Goal: Check status: Check status

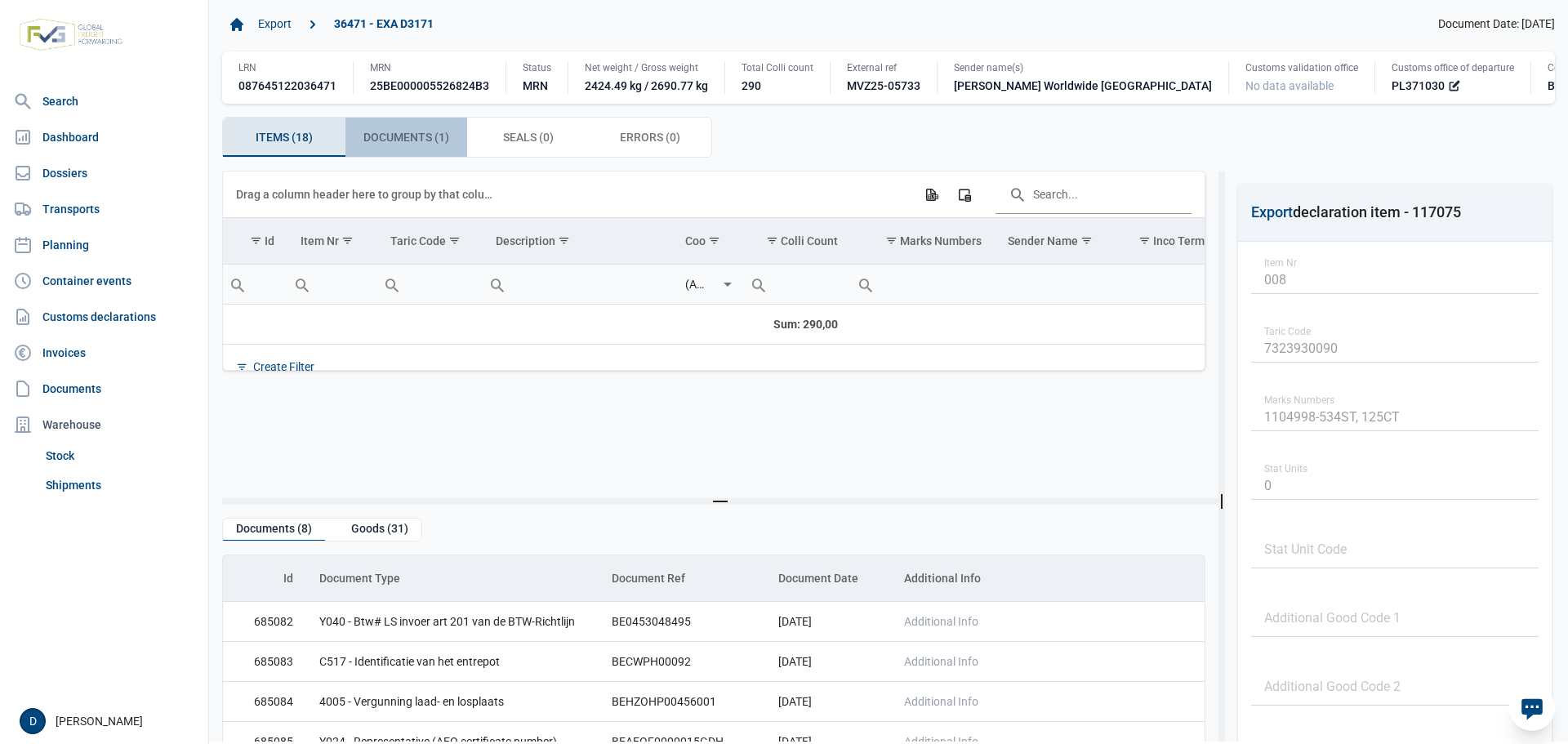
click at [388, 141] on span "Documents (1) Documents (1)" at bounding box center [406, 137] width 85 height 19
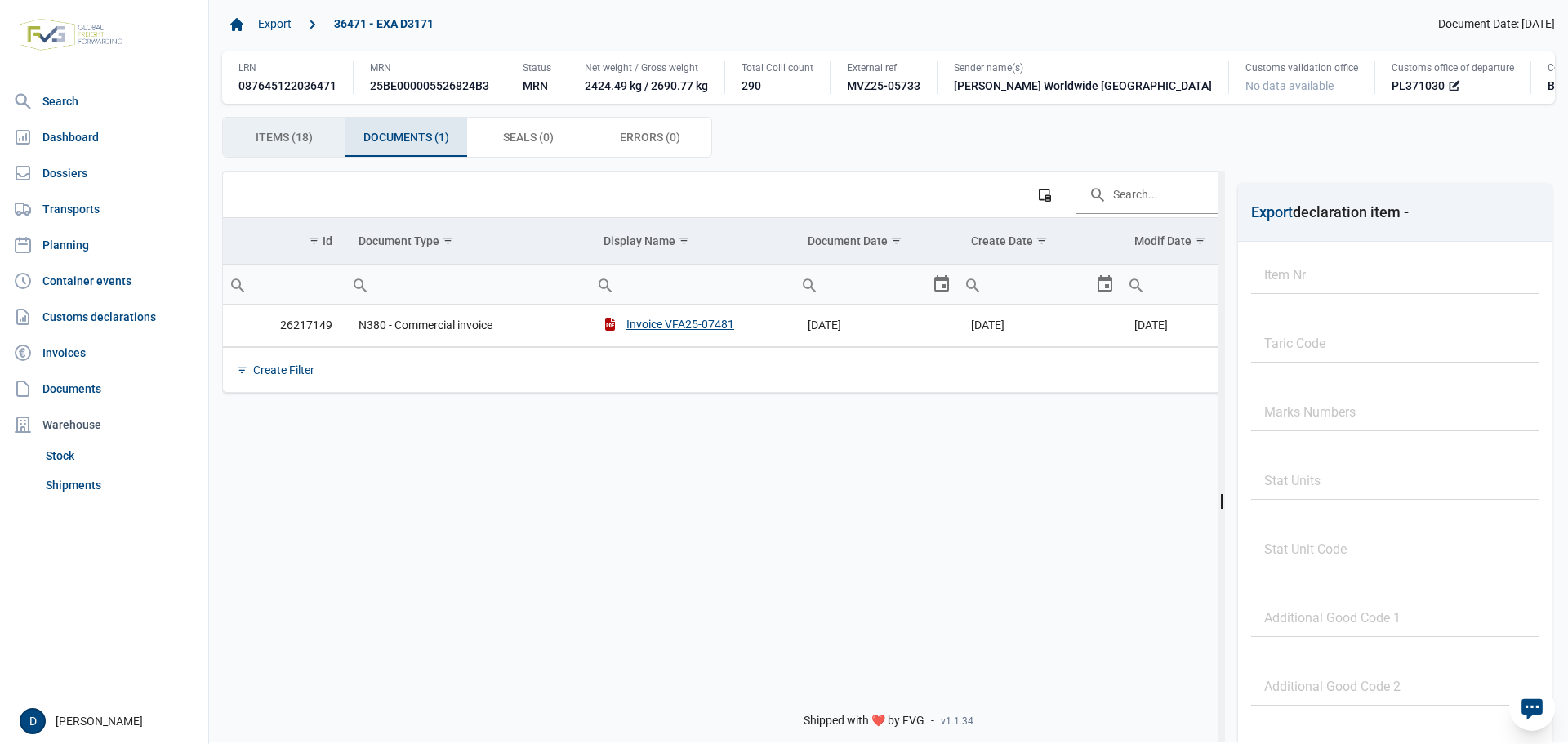
click at [302, 138] on span "Items (18) Items (18)" at bounding box center [284, 137] width 57 height 19
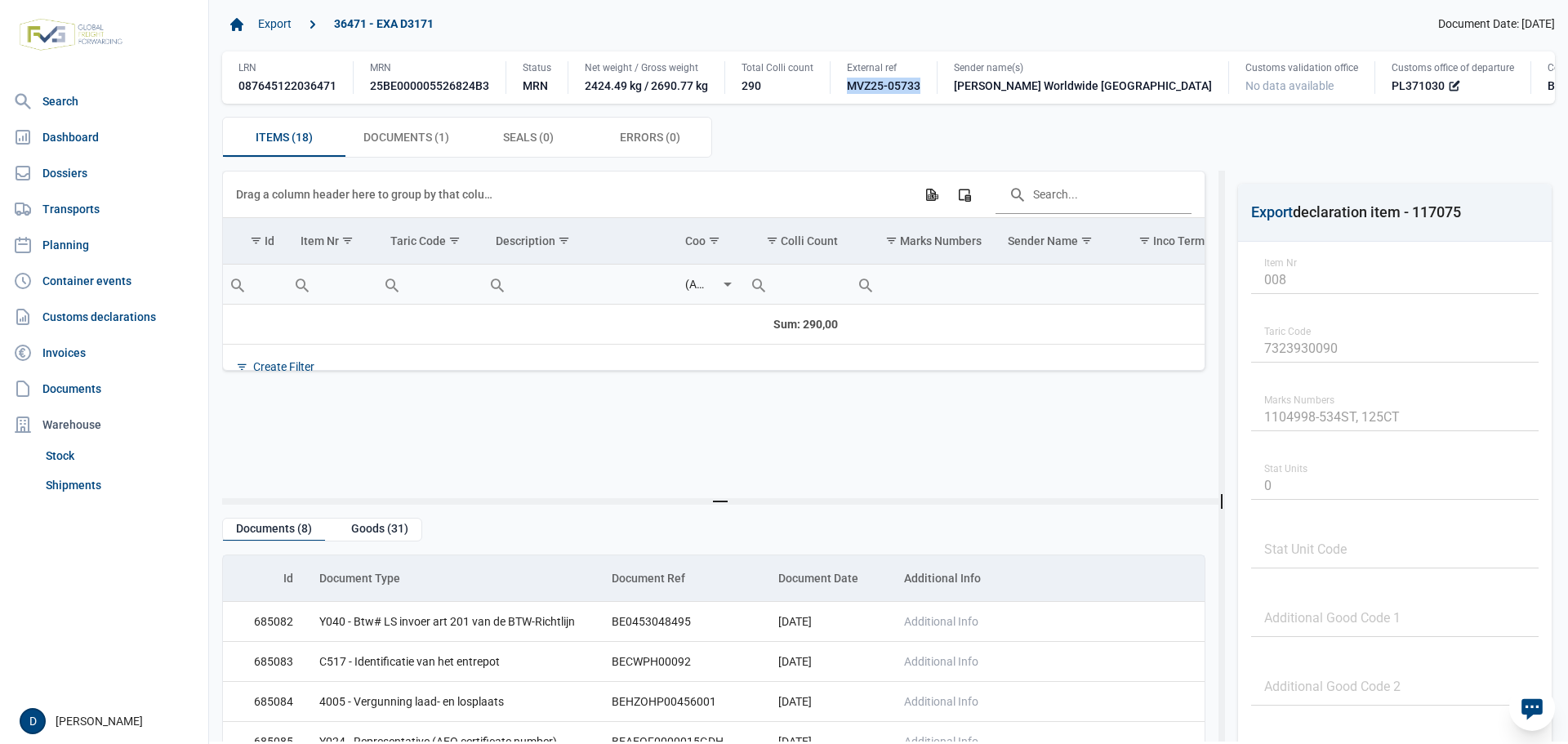
drag, startPoint x: 846, startPoint y: 90, endPoint x: 924, endPoint y: 83, distance: 78.3
click at [924, 83] on div "External ref MVZ25-05733" at bounding box center [883, 78] width 107 height 33
copy div "MVZ25-05733"
click at [82, 484] on link "Shipments" at bounding box center [119, 485] width 162 height 29
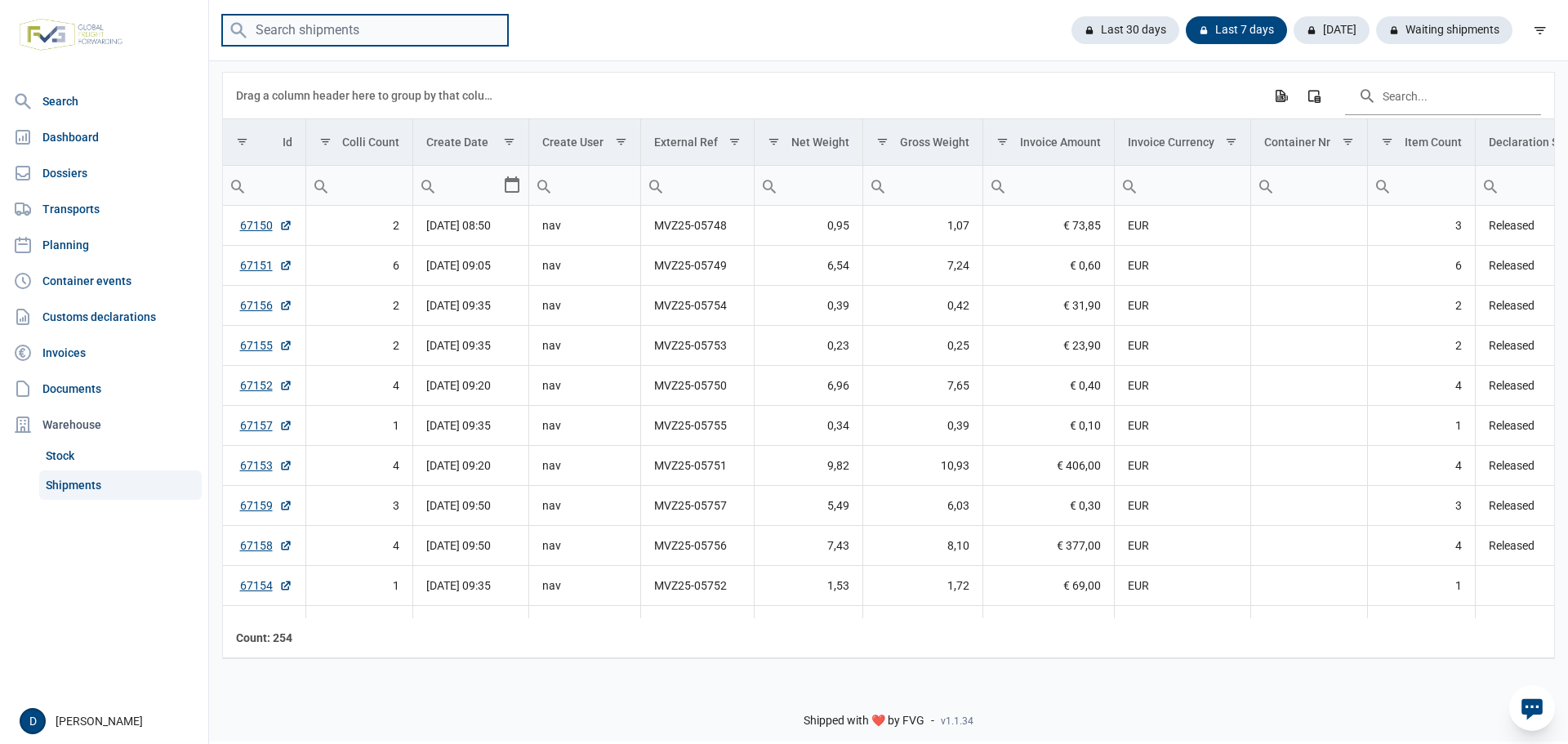
click at [426, 40] on input "search" at bounding box center [365, 30] width 286 height 32
paste input "MVZ25-05733"
type input "MVZ25-05733"
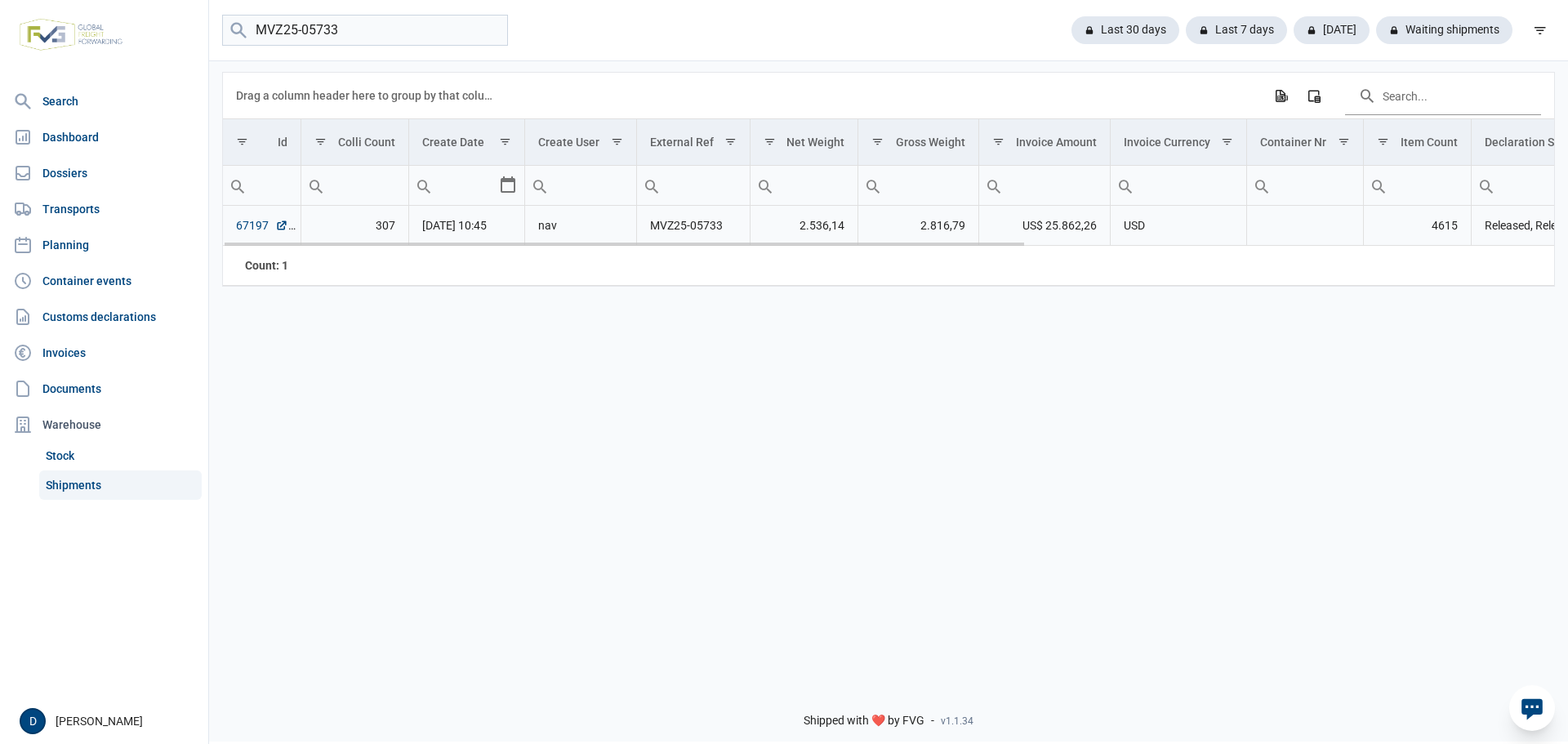
click at [260, 230] on link "67197" at bounding box center [262, 225] width 52 height 17
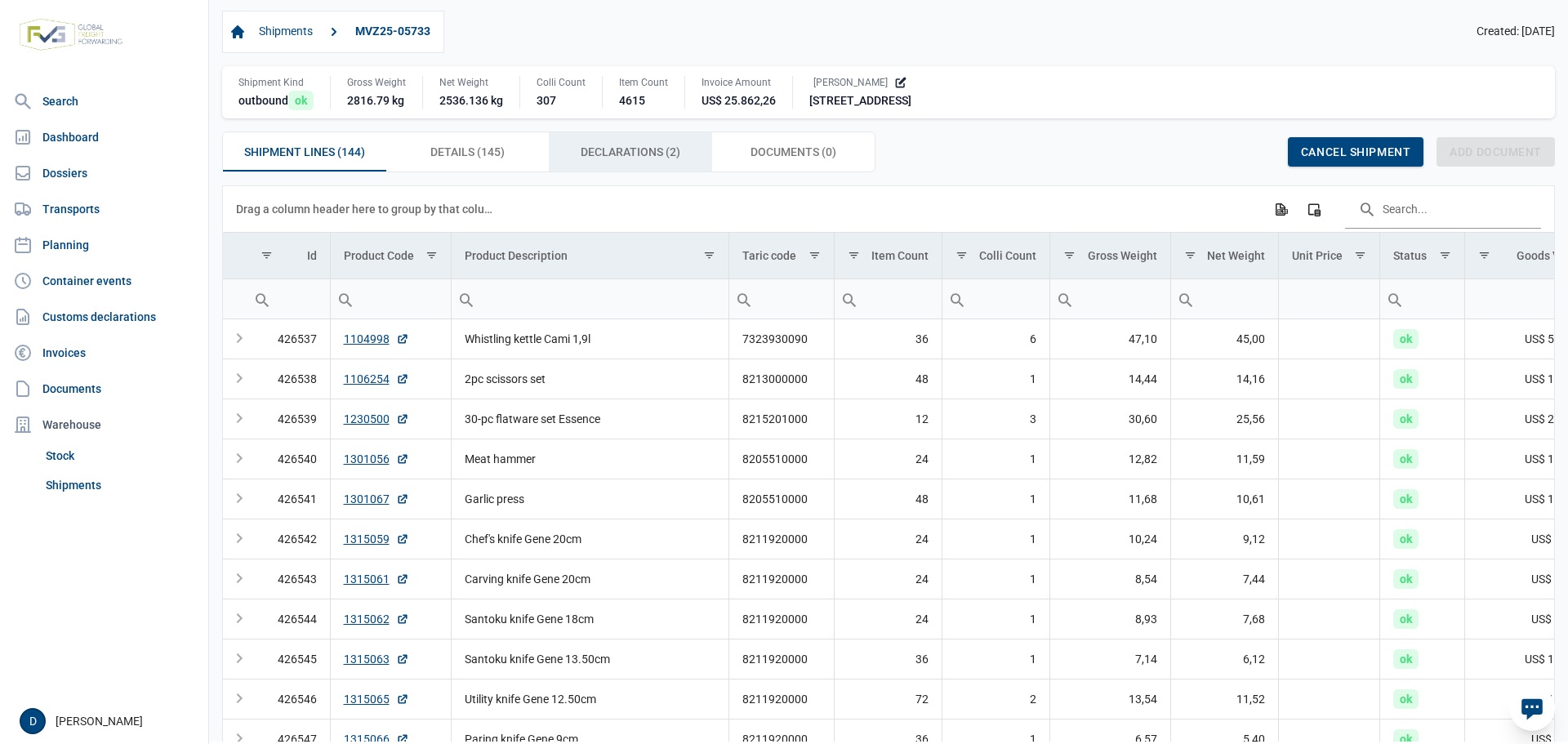
click at [604, 152] on span "Declarations (2) Declarations (2)" at bounding box center [631, 152] width 100 height 19
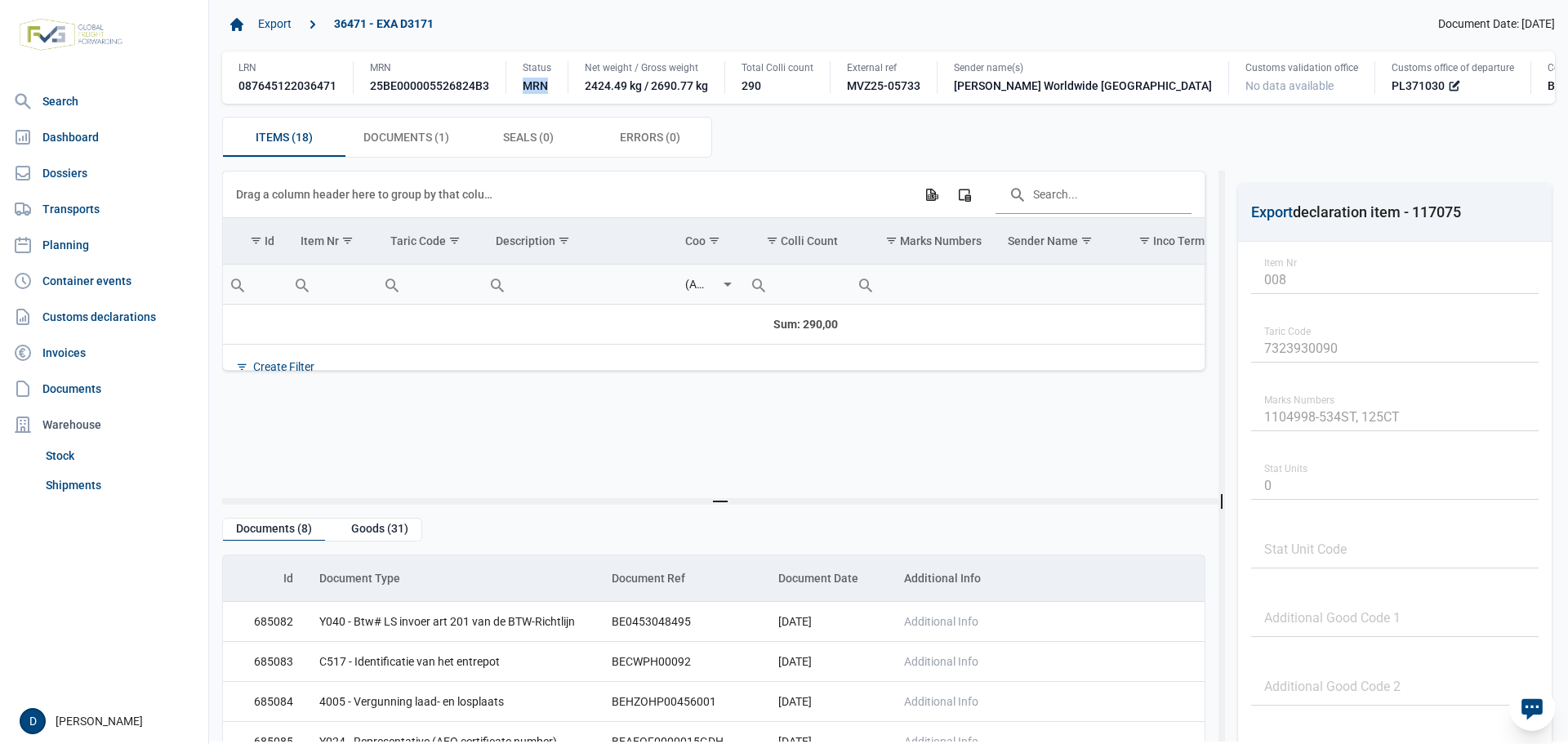
drag, startPoint x: 524, startPoint y: 88, endPoint x: 550, endPoint y: 85, distance: 26.2
click at [550, 85] on div "Status MRN" at bounding box center [536, 78] width 62 height 33
click at [387, 138] on span "Documents (1) Documents (1)" at bounding box center [406, 137] width 85 height 19
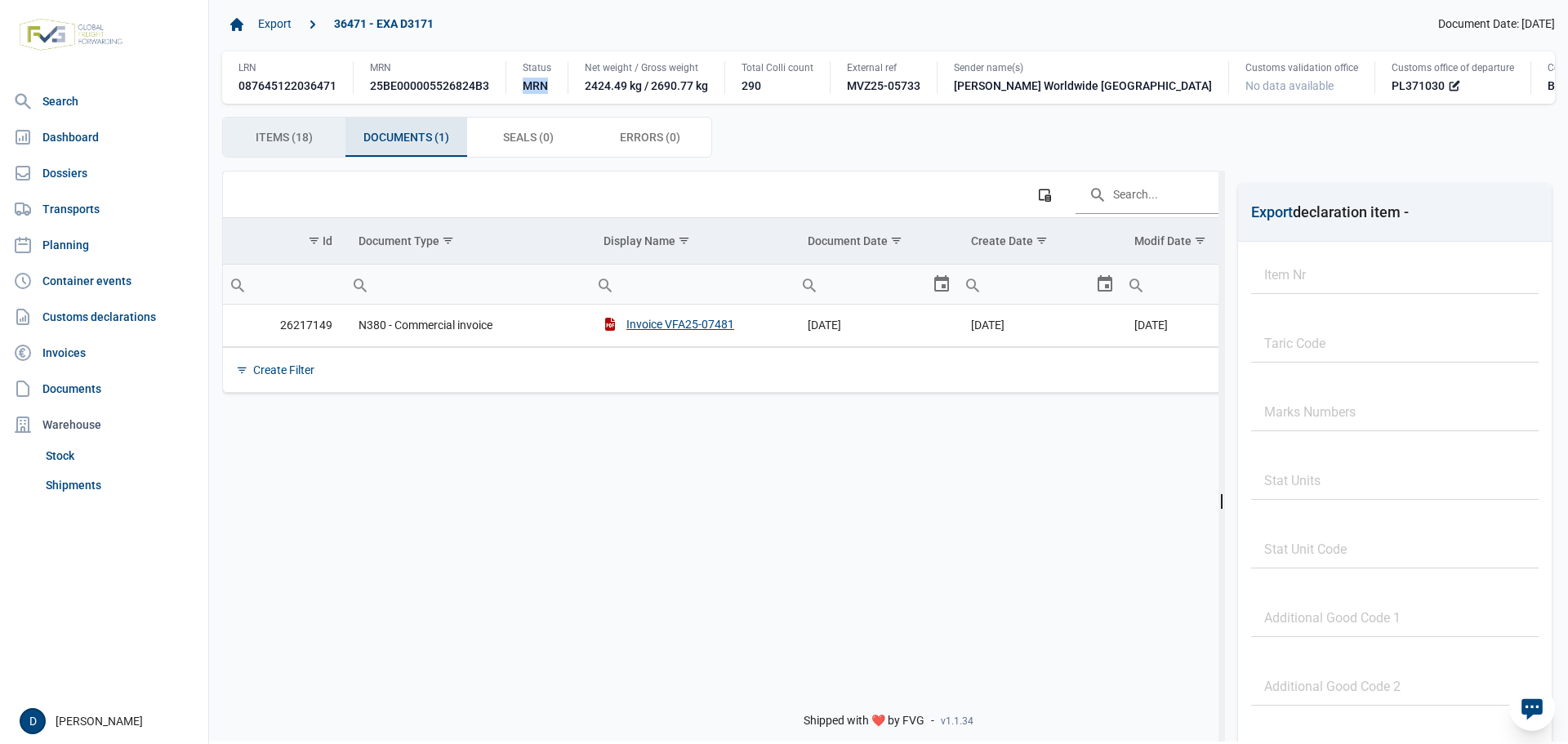
click at [300, 140] on span "Items (18) Items (18)" at bounding box center [284, 137] width 57 height 19
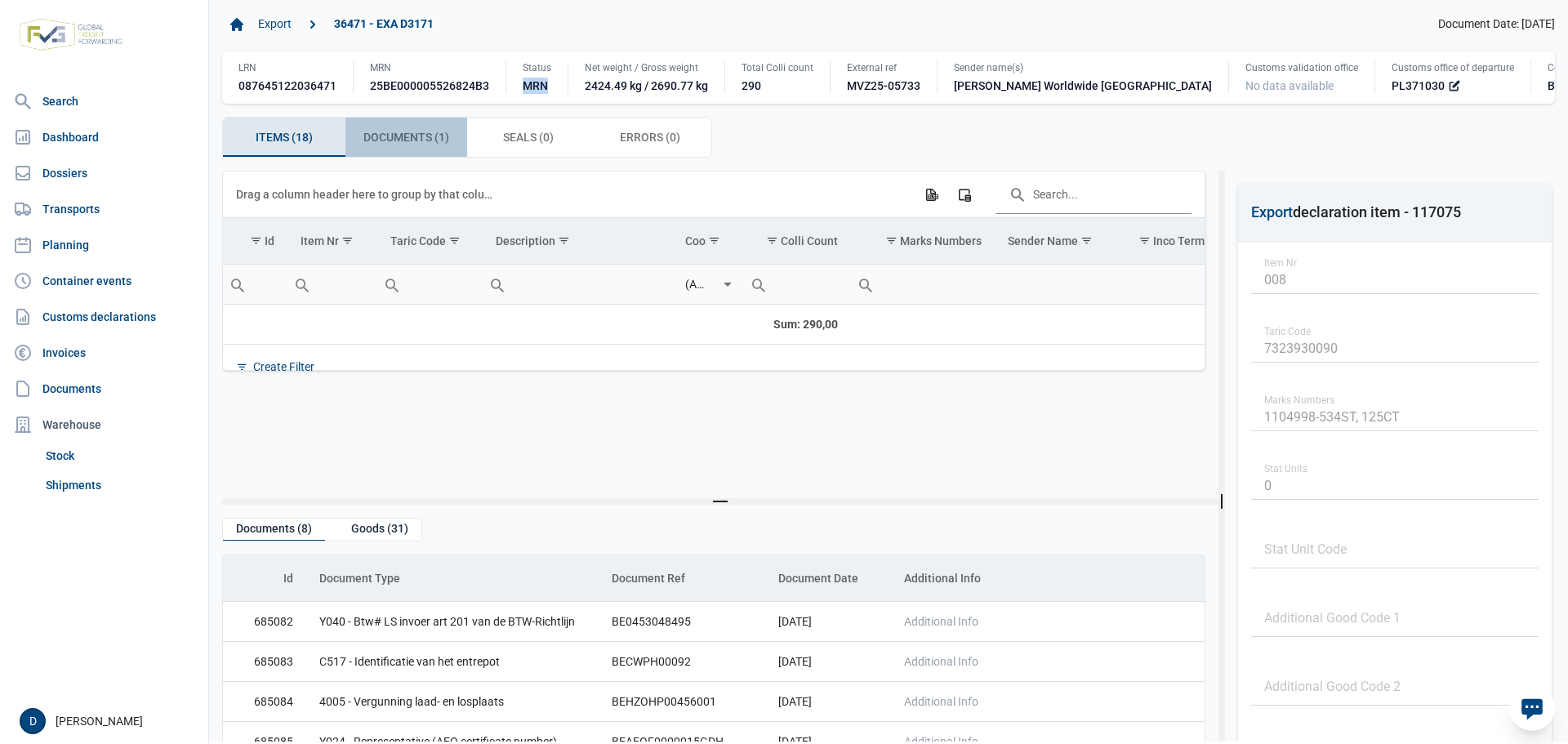
click at [392, 139] on span "Documents (1) Documents (1)" at bounding box center [406, 137] width 85 height 19
